Goal: Transaction & Acquisition: Purchase product/service

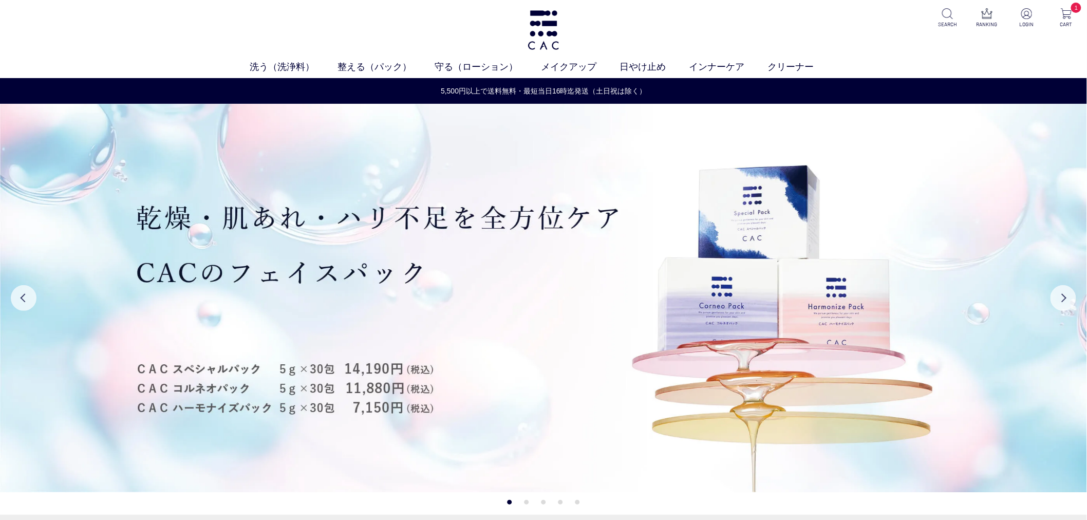
click at [1013, 24] on ul "SEARCH RANKING LOGIN 1 CART" at bounding box center [1007, 18] width 144 height 20
click at [1014, 23] on p "LOGIN" at bounding box center [1026, 25] width 25 height 8
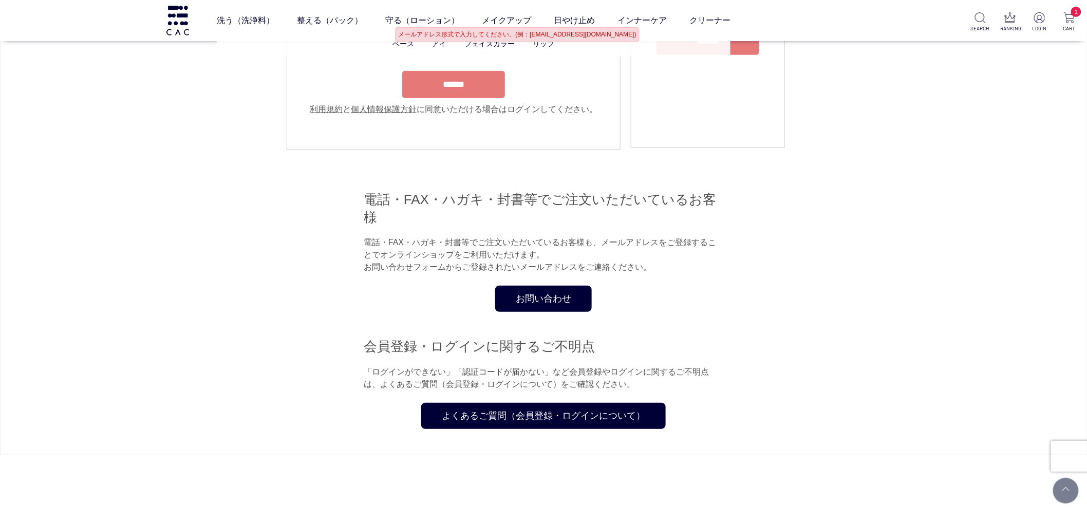
type input "**********"
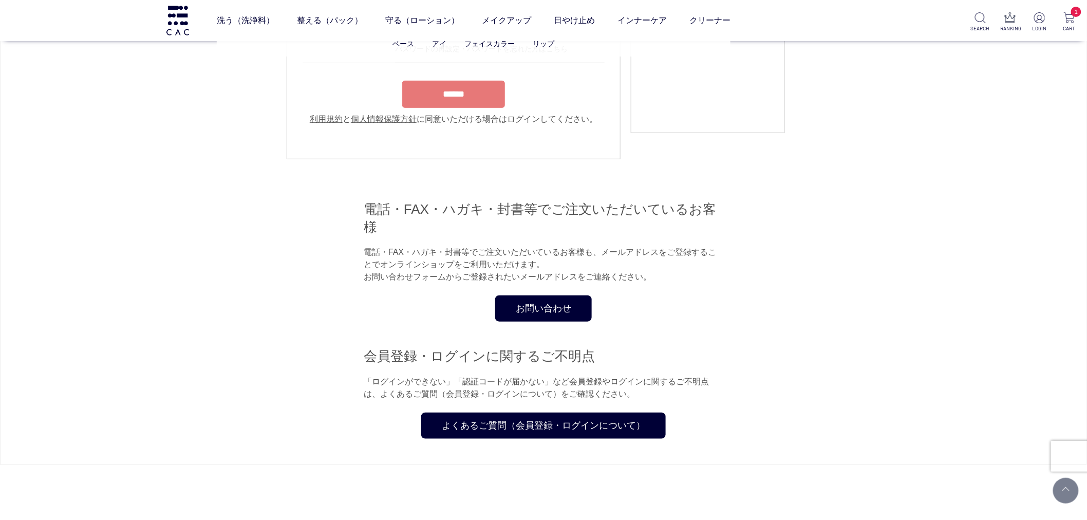
click at [678, 54] on ul "ベース アイ フェイスカラー リップ" at bounding box center [474, 43] width 514 height 25
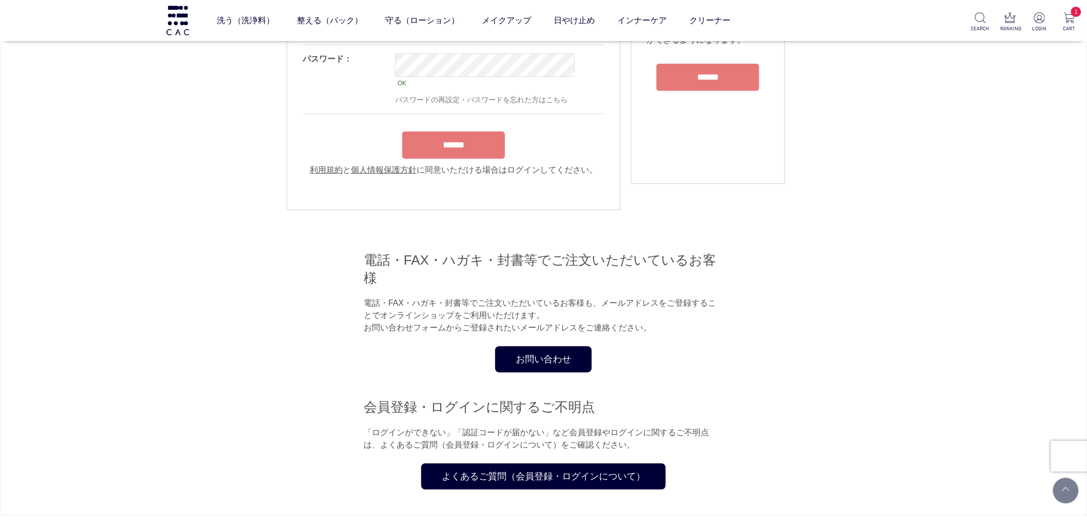
scroll to position [72, 0]
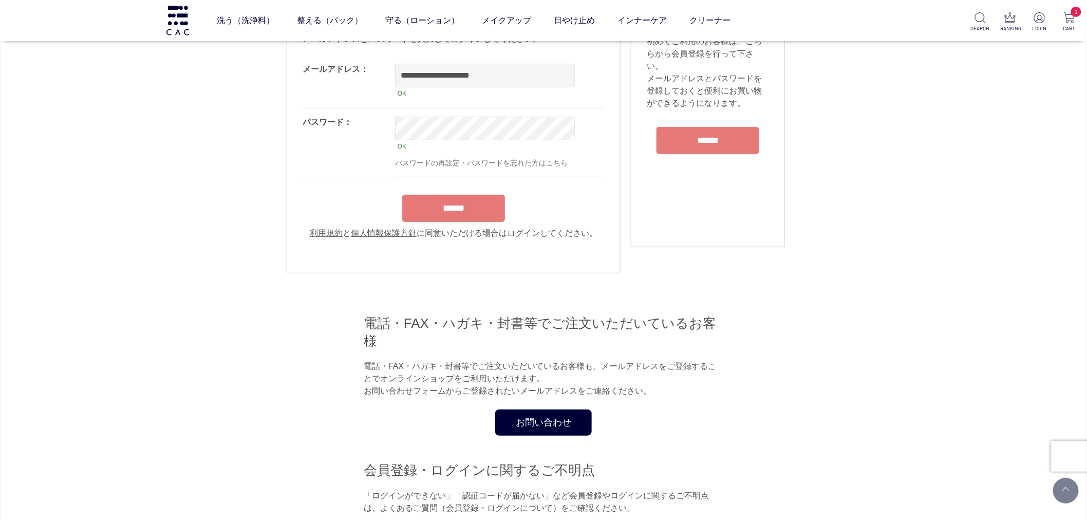
click at [677, 158] on div "初めてご利用の方 初めてご利用のお客様は、こちらから会員登録を行って下さい。 メールアドレスとパスワードを登録しておくと便利にお買い物ができるようになります。…" at bounding box center [708, 117] width 154 height 261
click at [681, 131] on input "******" at bounding box center [707, 140] width 103 height 27
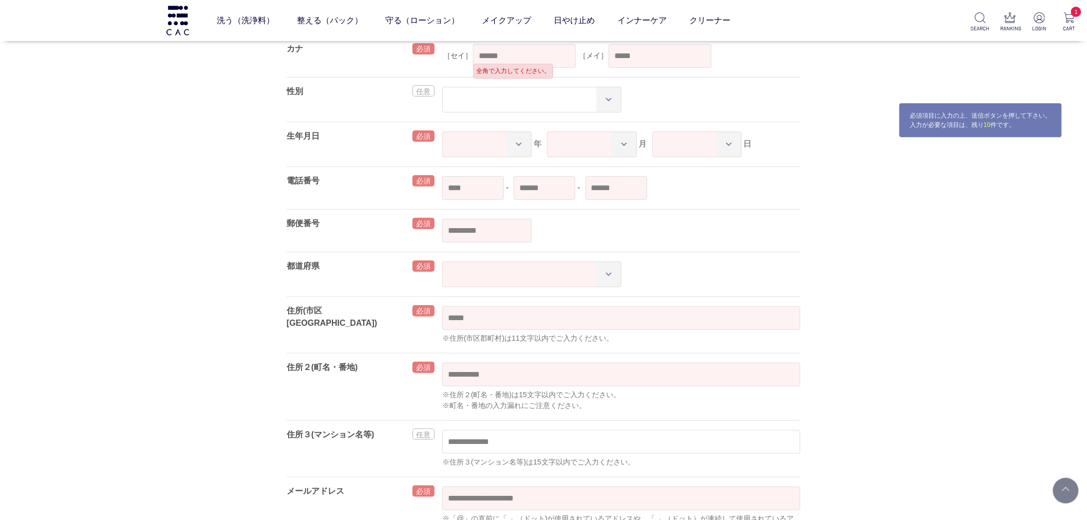
scroll to position [114, 0]
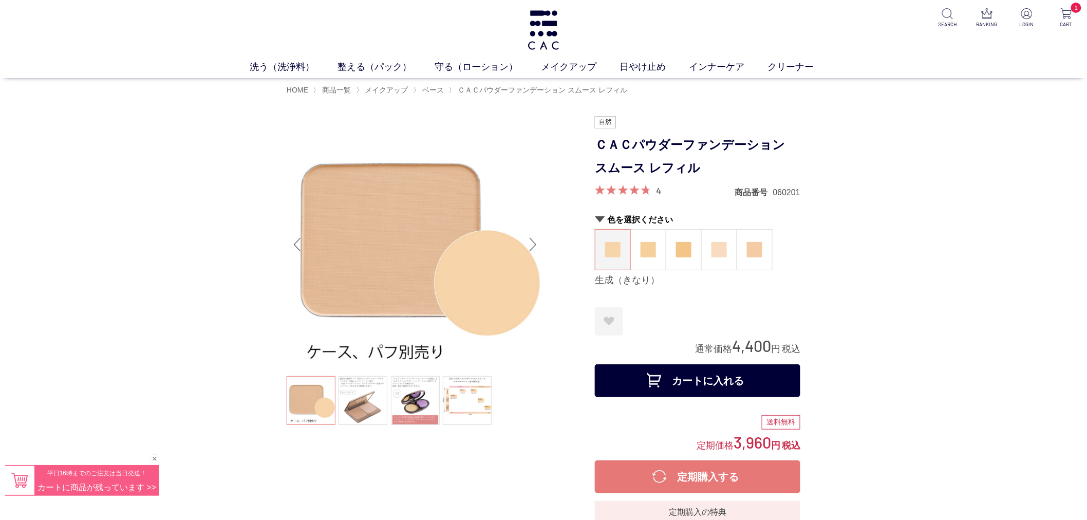
click at [654, 272] on div "色を選択ください 生成（きなり） 蜂蜜（はちみつ） 小麦（こむぎ） 桜（さくら） 薄紅（うすべに） 生成（きなり）" at bounding box center [697, 250] width 205 height 72
click at [656, 249] on figure at bounding box center [648, 250] width 35 height 40
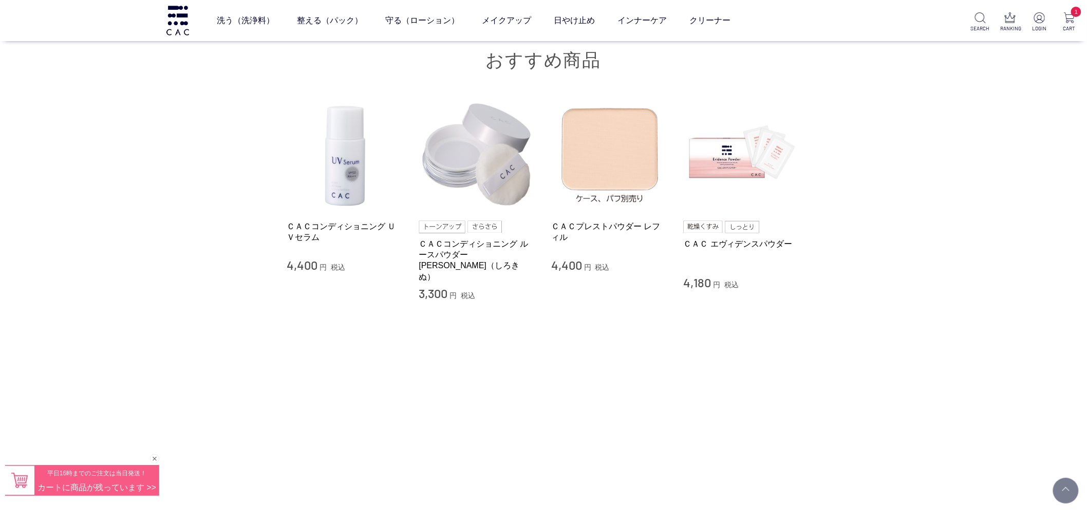
scroll to position [1883, 0]
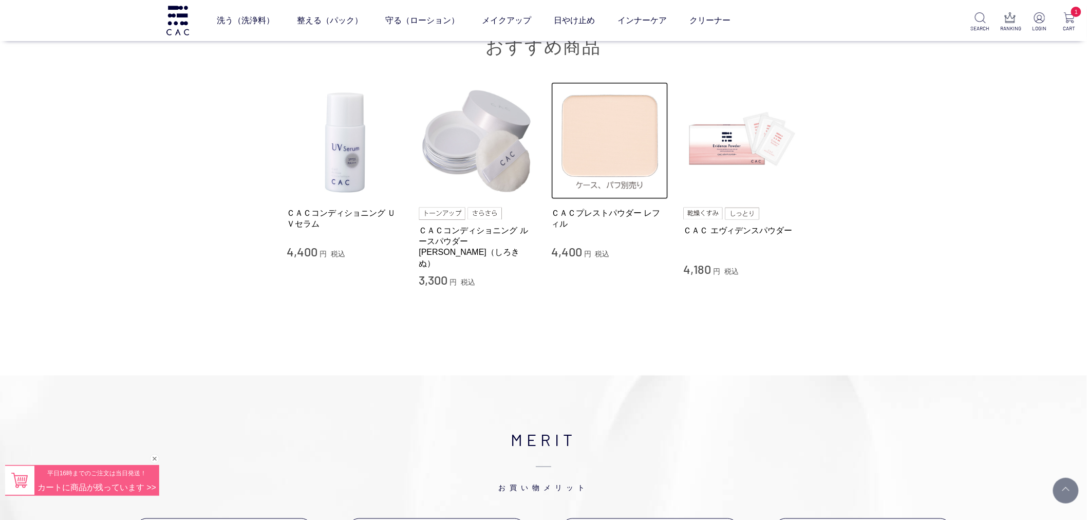
click at [620, 153] on img at bounding box center [609, 140] width 117 height 117
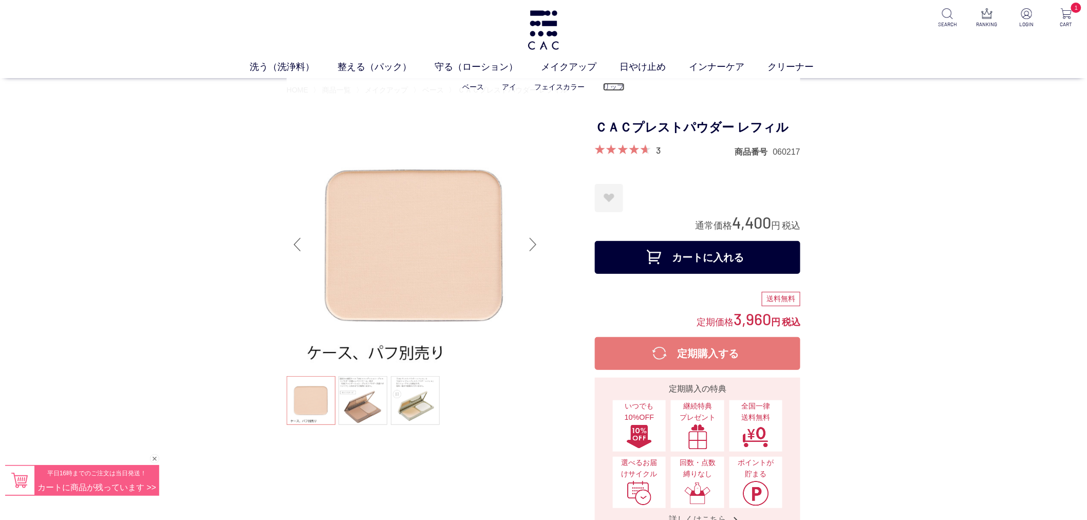
click at [610, 88] on link "リップ" at bounding box center [614, 87] width 22 height 8
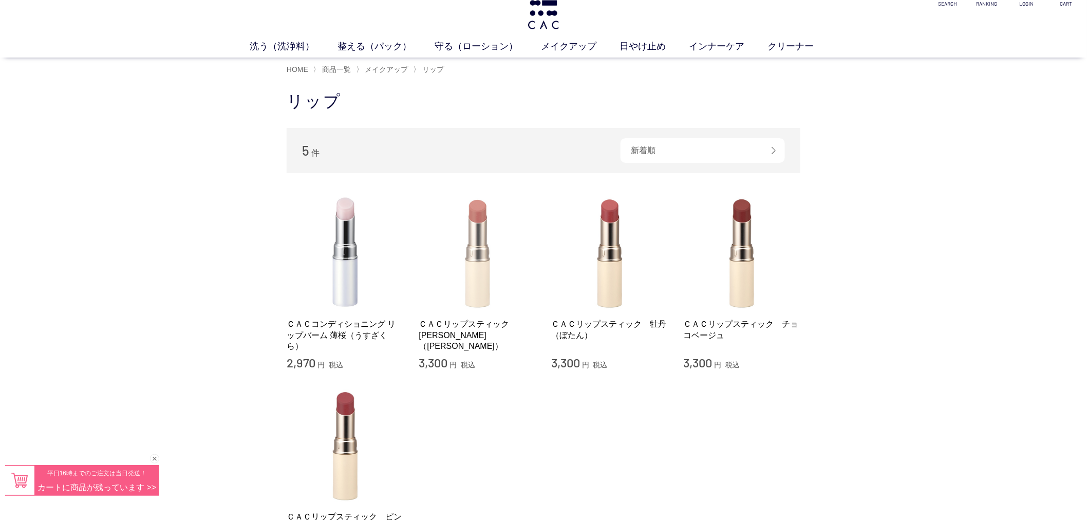
scroll to position [57, 0]
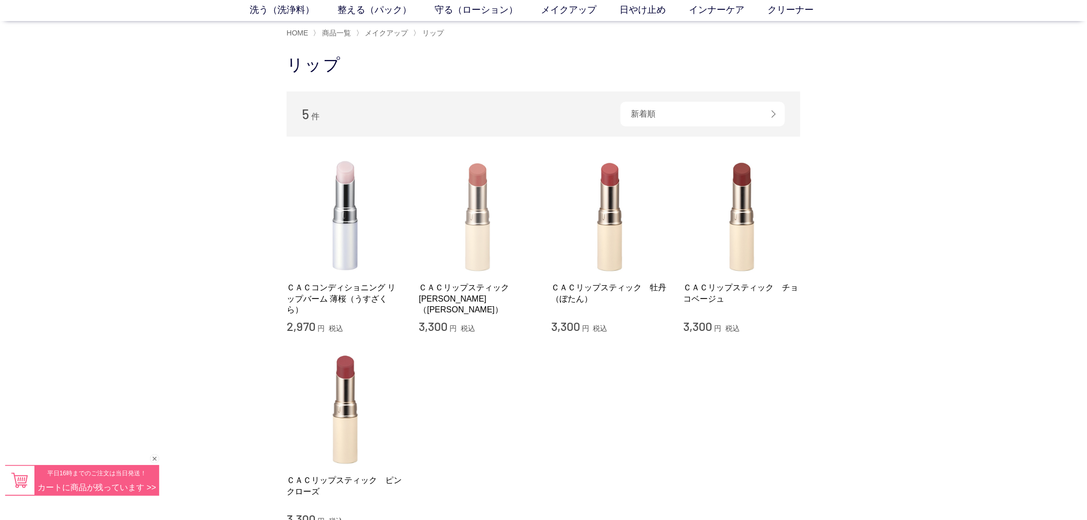
click at [473, 275] on div "ＣＡＣリップスティック　茜（あかね） 3,300 円 税込" at bounding box center [477, 245] width 117 height 177
click at [950, 225] on div "買い物かご 買い物かご内の商品 泡立てネット（ベルタイプ） 削除 ￥220 × 10 = ￥2,200 小計 ￥2,200 購入手続きへ カテゴリから探す 商…" at bounding box center [543, 332] width 1087 height 576
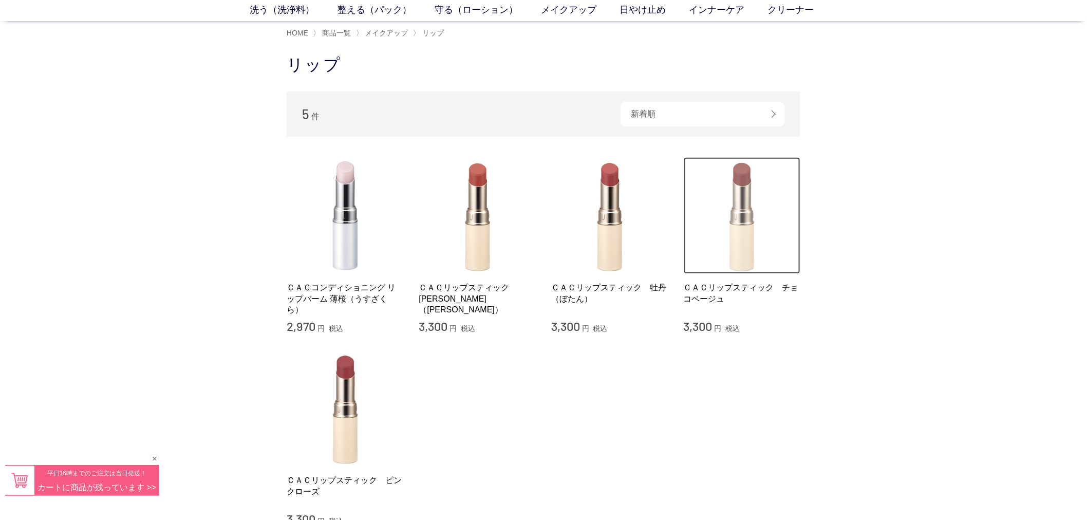
click at [705, 234] on img at bounding box center [741, 215] width 117 height 117
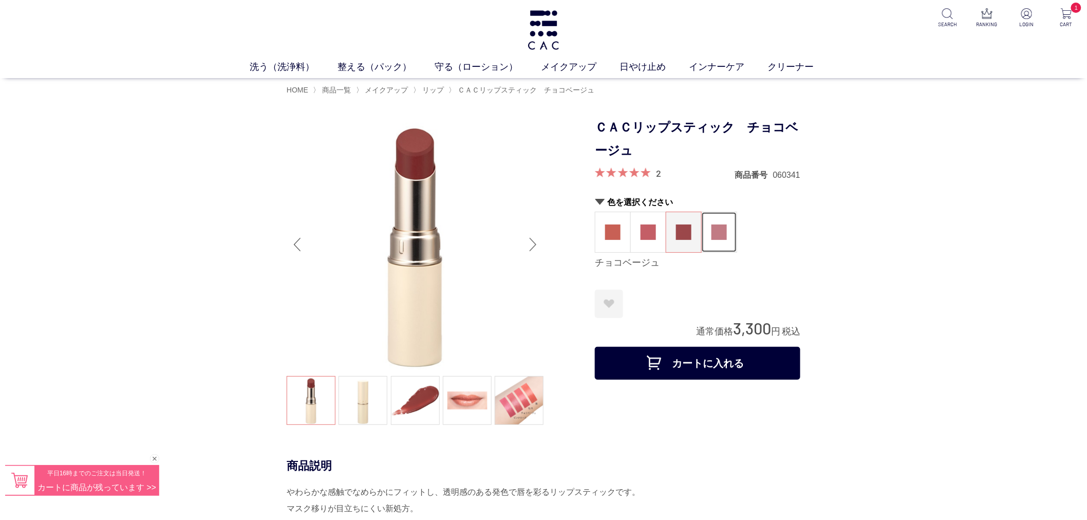
click at [731, 244] on figure at bounding box center [718, 232] width 35 height 40
